Goal: Task Accomplishment & Management: Manage account settings

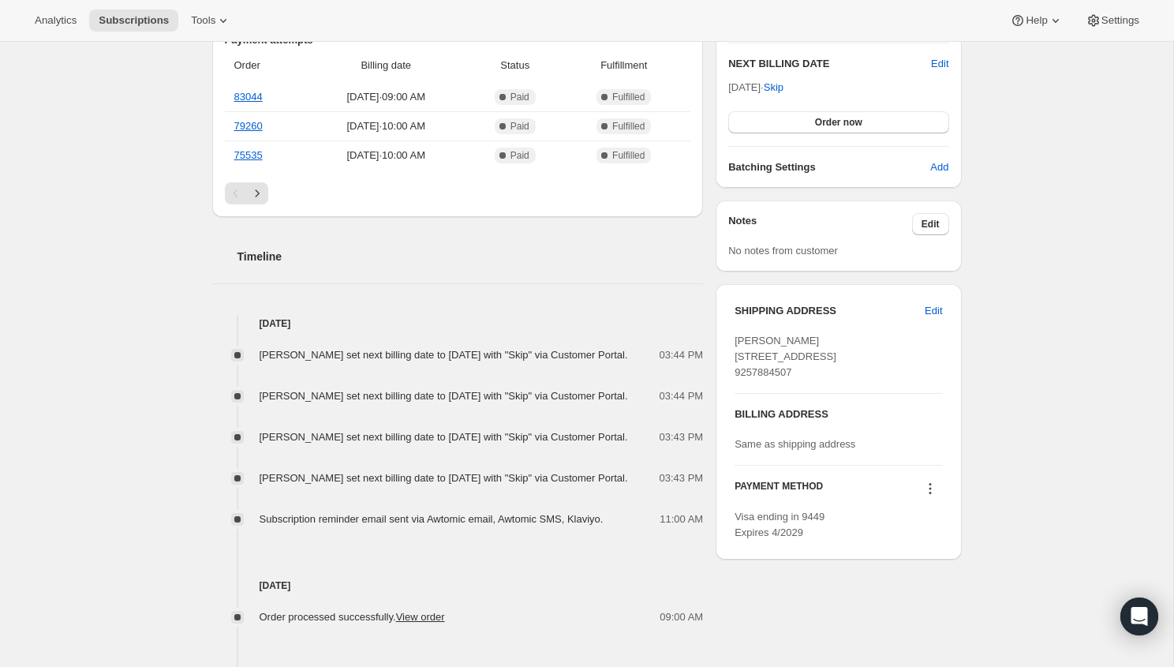
scroll to position [430, 0]
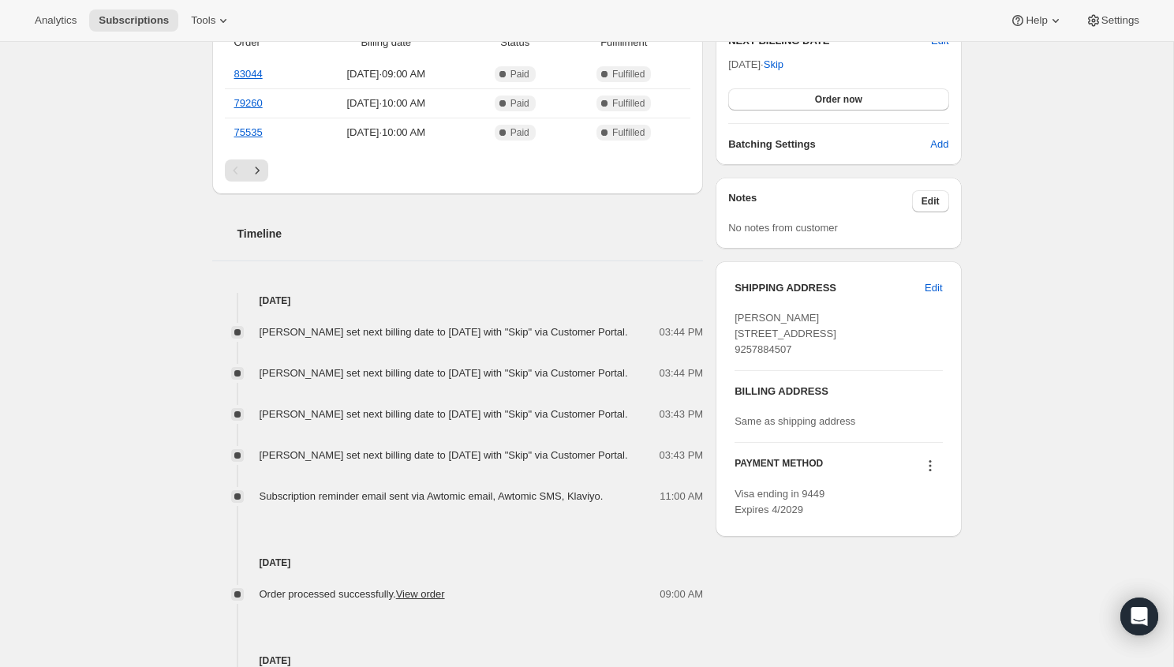
click at [933, 473] on icon at bounding box center [930, 466] width 16 height 16
click at [914, 525] on span "Send link to update card" at bounding box center [926, 527] width 110 height 12
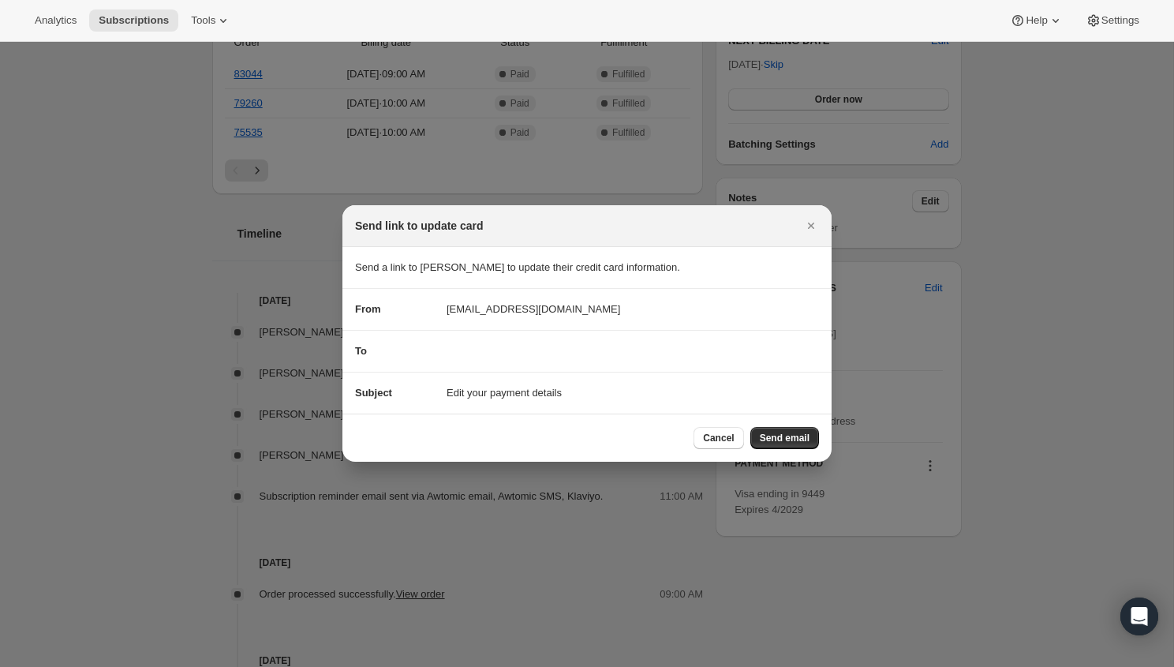
click at [532, 388] on span "Edit your payment details" at bounding box center [504, 393] width 115 height 16
click at [495, 350] on div "To" at bounding box center [587, 351] width 464 height 16
click at [464, 357] on div "To" at bounding box center [587, 351] width 464 height 16
click at [484, 347] on div "To" at bounding box center [587, 351] width 464 height 16
click at [484, 382] on section "Subject Edit your payment details" at bounding box center [586, 392] width 489 height 41
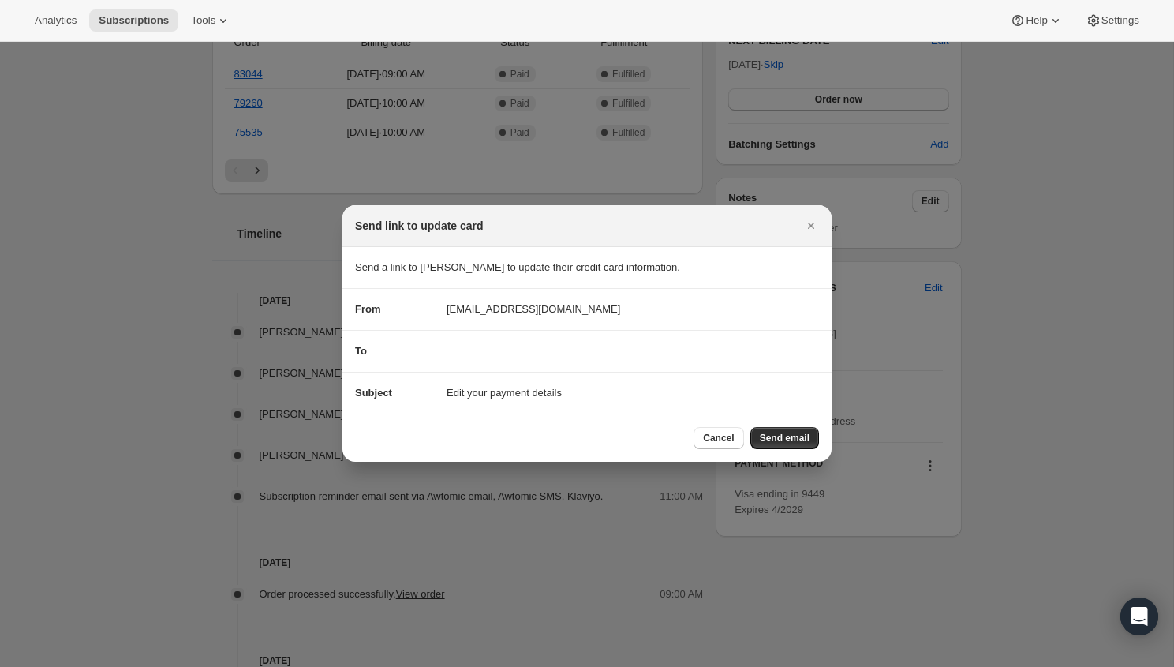
click at [483, 393] on span "Edit your payment details" at bounding box center [504, 393] width 115 height 16
click at [780, 428] on button "Send email" at bounding box center [784, 438] width 69 height 22
